Goal: Task Accomplishment & Management: Use online tool/utility

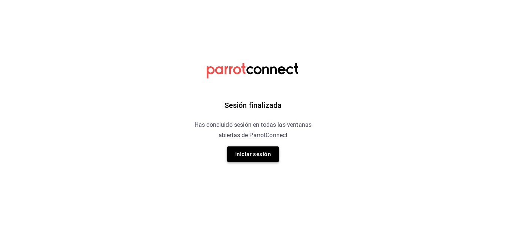
click at [254, 155] on button "Iniciar sesión" at bounding box center [253, 154] width 52 height 16
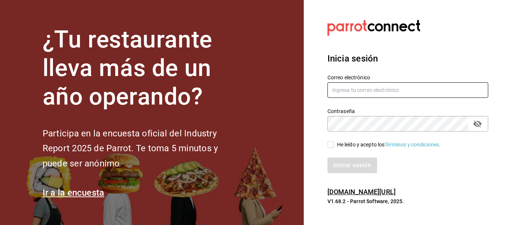
type input "[EMAIL_ADDRESS][DOMAIN_NAME]"
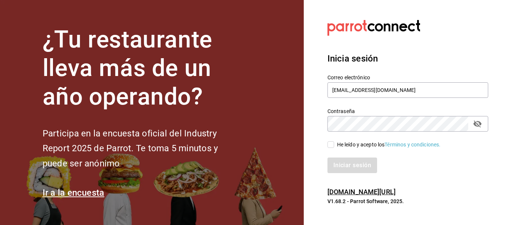
click at [328, 146] on input "He leído y acepto los Términos y condiciones." at bounding box center [331, 144] width 7 height 7
checkbox input "true"
click at [341, 166] on button "Iniciar sesión" at bounding box center [353, 166] width 50 height 16
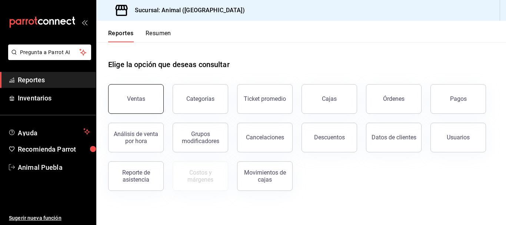
click at [138, 96] on div "Ventas" at bounding box center [136, 98] width 18 height 7
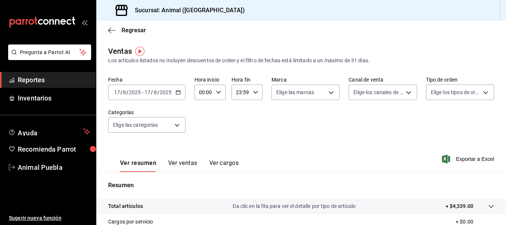
click at [179, 92] on icon "button" at bounding box center [178, 92] width 5 height 5
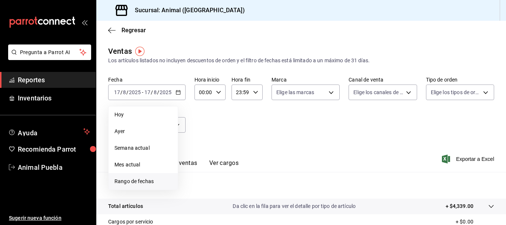
click at [149, 183] on span "Rango de fechas" at bounding box center [143, 182] width 57 height 8
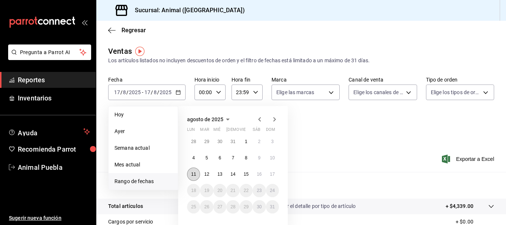
click at [192, 177] on button "11" at bounding box center [193, 174] width 13 height 13
click at [247, 175] on abbr "15" at bounding box center [246, 174] width 5 height 5
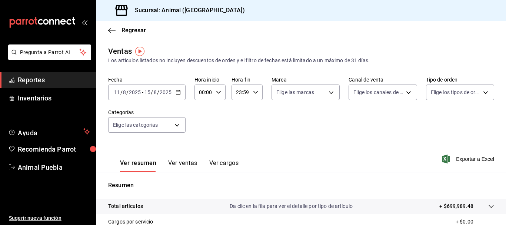
click at [178, 93] on icon "button" at bounding box center [178, 92] width 5 height 5
click at [204, 92] on input "00:00" at bounding box center [204, 92] width 19 height 15
click at [203, 131] on span "05" at bounding box center [201, 129] width 3 height 6
type input "05:00"
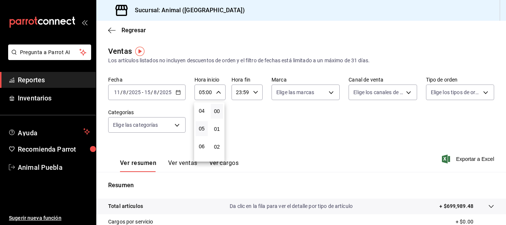
click at [239, 94] on div at bounding box center [253, 112] width 506 height 225
click at [239, 94] on input "23:59" at bounding box center [241, 92] width 19 height 15
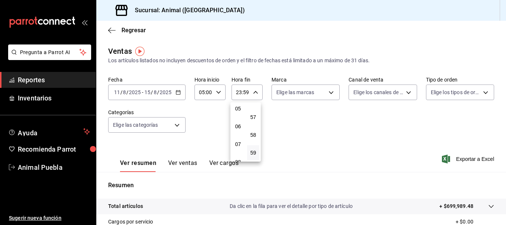
scroll to position [91, 0]
click at [238, 113] on button "05" at bounding box center [238, 109] width 12 height 15
click at [254, 109] on span "00" at bounding box center [253, 111] width 3 height 6
type input "05:00"
click at [331, 121] on div at bounding box center [253, 112] width 506 height 225
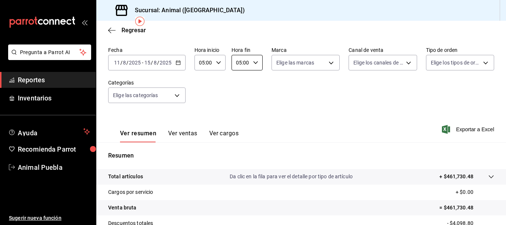
scroll to position [30, 0]
click at [179, 66] on div "[DATE] [DATE] - [DATE] [DATE]" at bounding box center [146, 62] width 77 height 16
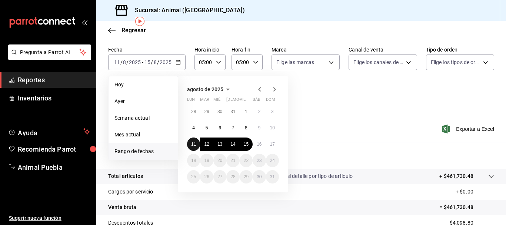
click at [192, 140] on button "11" at bounding box center [193, 144] width 13 height 13
click at [270, 148] on button "17" at bounding box center [272, 144] width 13 height 13
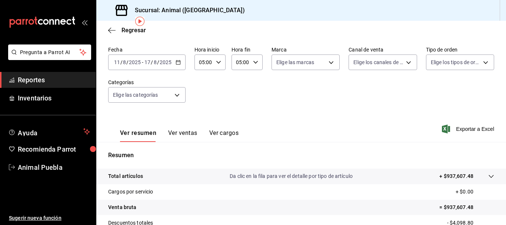
click at [320, 126] on div "Ver resumen Ver ventas Ver cargos Exportar a Excel" at bounding box center [301, 127] width 410 height 30
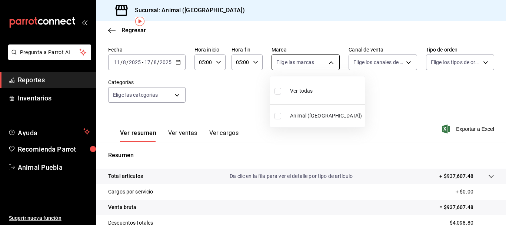
click at [328, 63] on body "Pregunta a Parrot AI Reportes Inventarios Ayuda Recomienda Parrot Animal Puebla…" at bounding box center [253, 112] width 506 height 225
click at [328, 63] on div at bounding box center [253, 112] width 506 height 225
click at [308, 65] on body "Pregunta a Parrot AI Reportes Inventarios Ayuda Recomienda Parrot Animal Puebla…" at bounding box center [253, 112] width 506 height 225
click at [305, 87] on span "Ver todas" at bounding box center [301, 91] width 23 height 8
type input "96838179-8fbb-4073-aae3-1789726318c8"
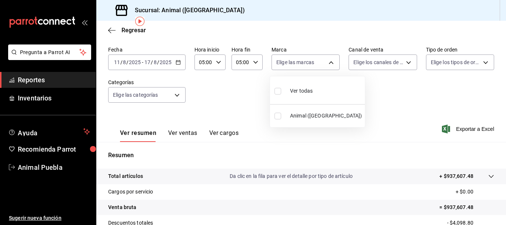
checkbox input "true"
click at [350, 85] on div at bounding box center [253, 112] width 506 height 225
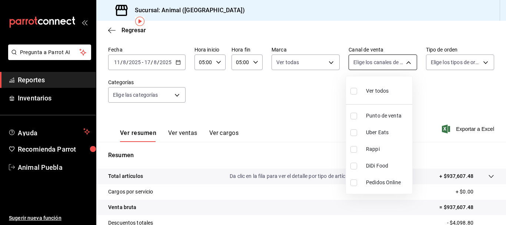
click at [406, 67] on body "Pregunta a Parrot AI Reportes Inventarios Ayuda Recomienda Parrot Animal Puebla…" at bounding box center [253, 112] width 506 height 225
click at [174, 97] on div at bounding box center [253, 112] width 506 height 225
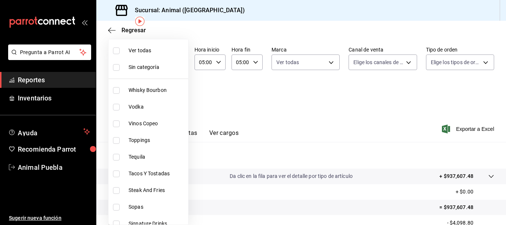
click at [174, 97] on body "Pregunta a Parrot AI Reportes Inventarios Ayuda Recomienda Parrot Animal Puebla…" at bounding box center [253, 112] width 506 height 225
click at [159, 53] on span "Ver todas" at bounding box center [157, 51] width 57 height 8
type input "696422f3-042f-4992-a796-20cec1d2addd,ab2f2cdd-2d2d-455a-bd59-969ed93fbee5,5744a…"
checkbox input "true"
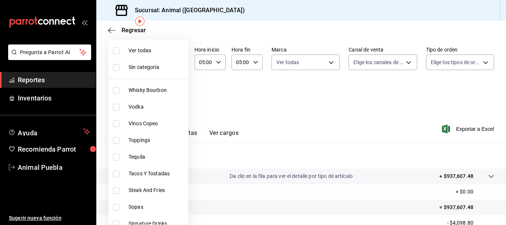
checkbox input "true"
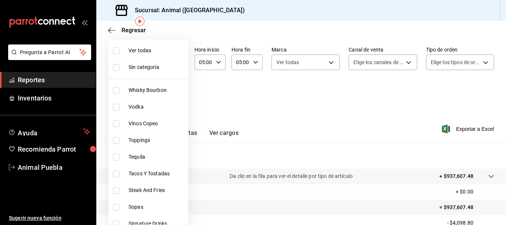
checkbox input "true"
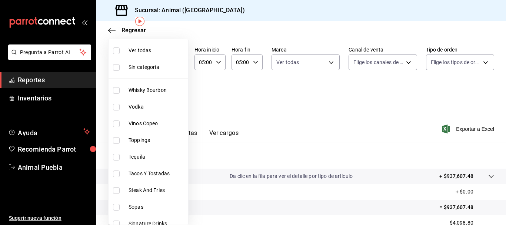
checkbox input "true"
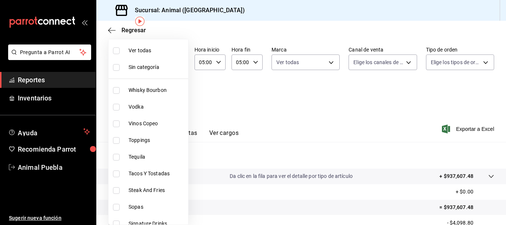
checkbox input "true"
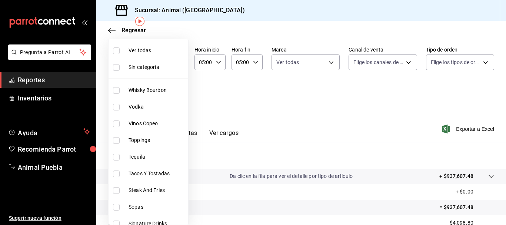
checkbox input "true"
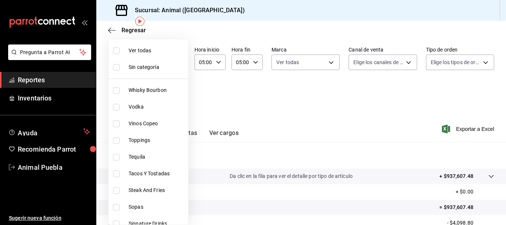
checkbox input "true"
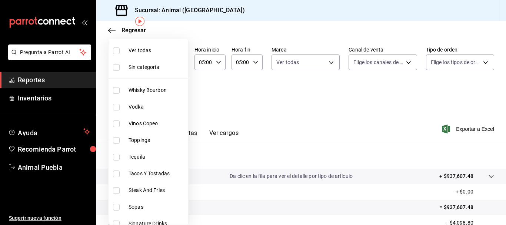
checkbox input "true"
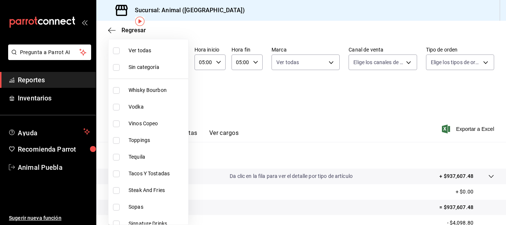
checkbox input "true"
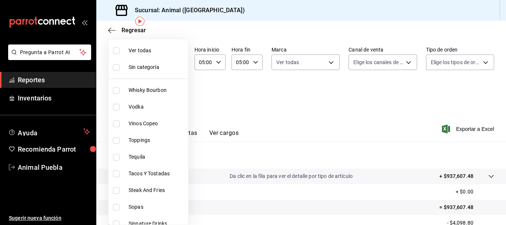
checkbox input "true"
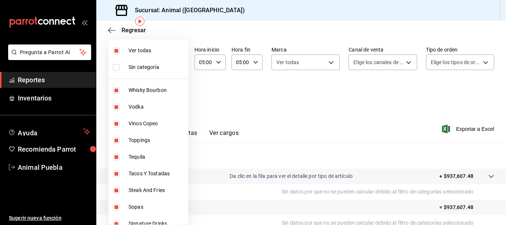
click at [305, 119] on div at bounding box center [253, 112] width 506 height 225
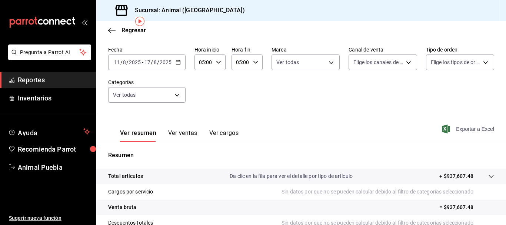
click at [451, 130] on span "Exportar a Excel" at bounding box center [469, 129] width 51 height 9
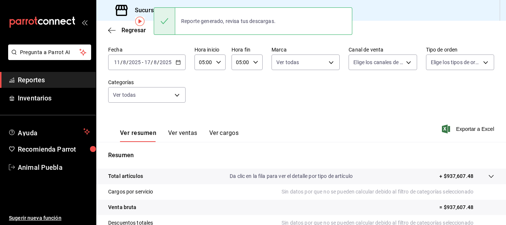
click at [239, 89] on div "Fecha [DATE] [DATE] - [DATE] [DATE] Hora inicio 05:00 Hora inicio Hora fin 05:0…" at bounding box center [301, 78] width 386 height 65
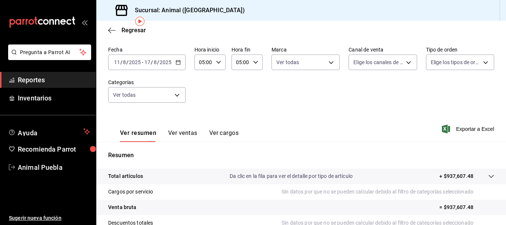
click at [179, 65] on div "[DATE] [DATE] - [DATE] [DATE]" at bounding box center [146, 62] width 77 height 16
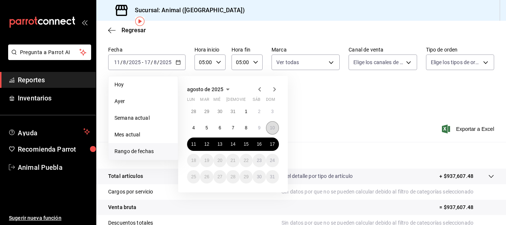
click at [275, 130] on button "10" at bounding box center [272, 127] width 13 height 13
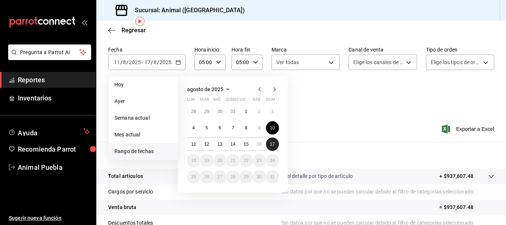
click at [273, 141] on button "17" at bounding box center [272, 144] width 13 height 13
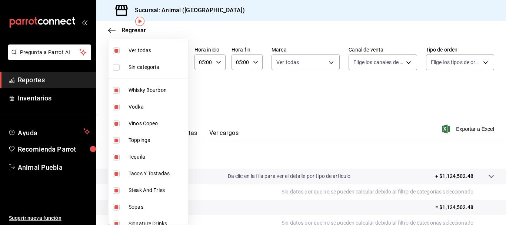
click at [171, 93] on body "Pregunta a Parrot AI Reportes Inventarios Ayuda Recomienda Parrot Animal Puebla…" at bounding box center [253, 112] width 506 height 225
click at [165, 55] on li "Ver todas" at bounding box center [149, 50] width 80 height 17
checkbox input "false"
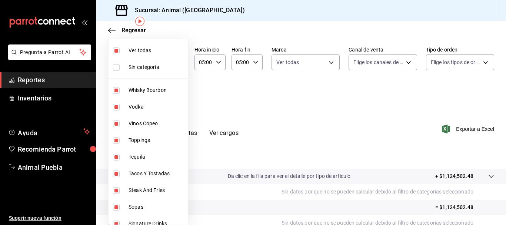
checkbox input "false"
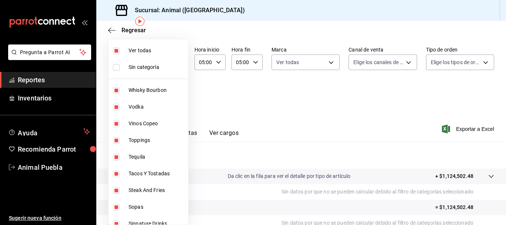
checkbox input "false"
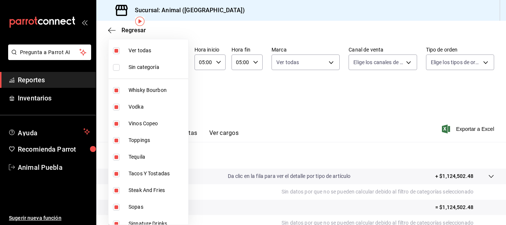
checkbox input "false"
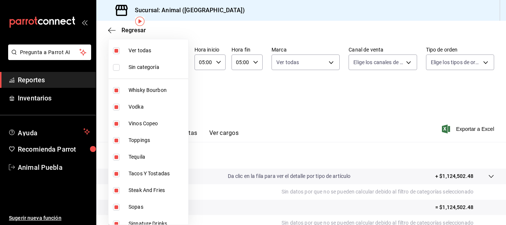
checkbox input "false"
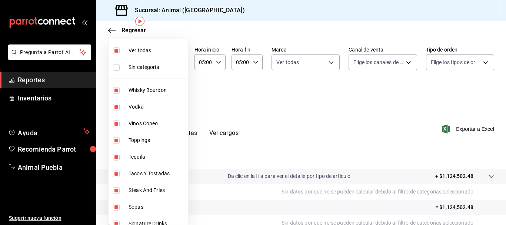
checkbox input "false"
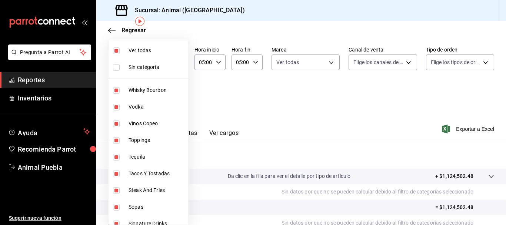
checkbox input "false"
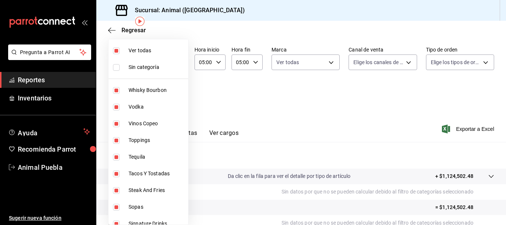
checkbox input "false"
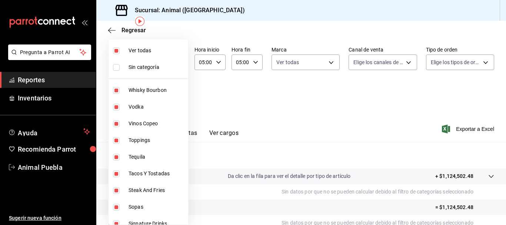
checkbox input "false"
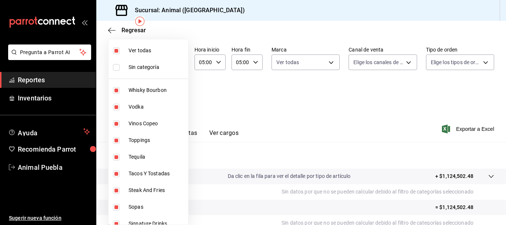
checkbox input "false"
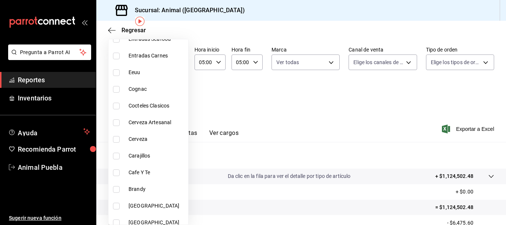
scroll to position [589, 0]
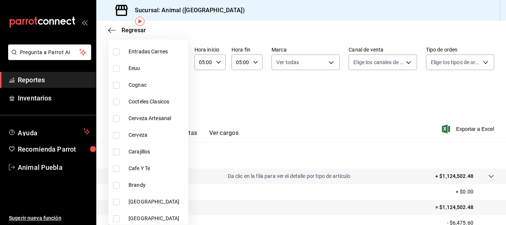
click at [159, 98] on span "Cocteles Clasicos" at bounding box center [157, 102] width 57 height 8
type input "9855ba93-d441-4577-bfa0-1578341c9d73"
checkbox input "true"
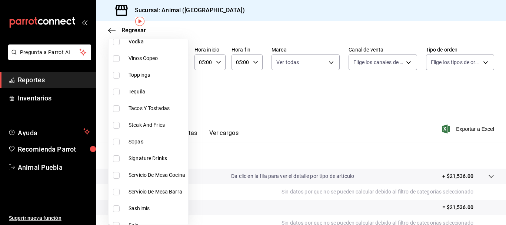
scroll to position [66, 0]
click at [130, 155] on span "Signature Drinks" at bounding box center [157, 158] width 57 height 8
type input "9855ba93-d441-4577-bfa0-1578341c9d73,29bee374-2281-4ad3-914d-cf2faade33a6"
checkbox input "true"
click at [260, 107] on div at bounding box center [253, 112] width 506 height 225
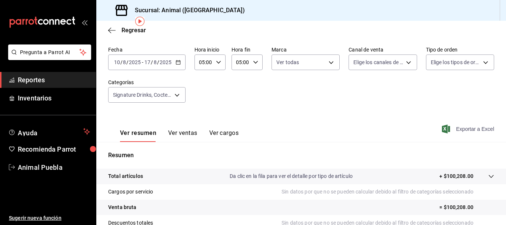
click at [459, 132] on span "Exportar a Excel" at bounding box center [469, 129] width 51 height 9
click at [177, 65] on div "[DATE] [DATE] - [DATE] [DATE]" at bounding box center [146, 62] width 77 height 16
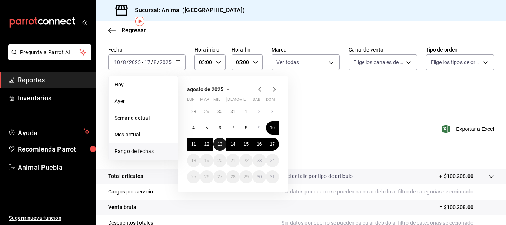
click at [222, 146] on abbr "13" at bounding box center [220, 144] width 5 height 5
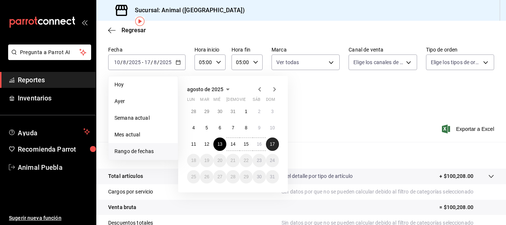
click at [275, 148] on button "17" at bounding box center [272, 144] width 13 height 13
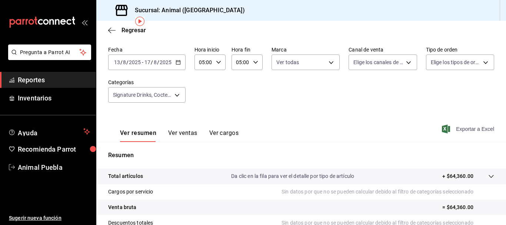
click at [477, 132] on span "Exportar a Excel" at bounding box center [469, 129] width 51 height 9
